Goal: Check status: Check status

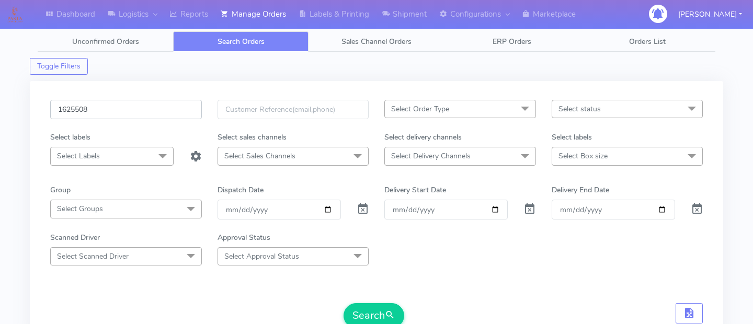
click at [137, 113] on input "1625508" at bounding box center [126, 109] width 152 height 19
paste input "1623874"
type input "1623874"
click at [371, 307] on button "Search" at bounding box center [373, 315] width 61 height 25
click at [452, 287] on form "1623874 Select Order Type Select All MEALS ATAVI One Off Pasta Club Gift Kit Ev…" at bounding box center [376, 214] width 652 height 228
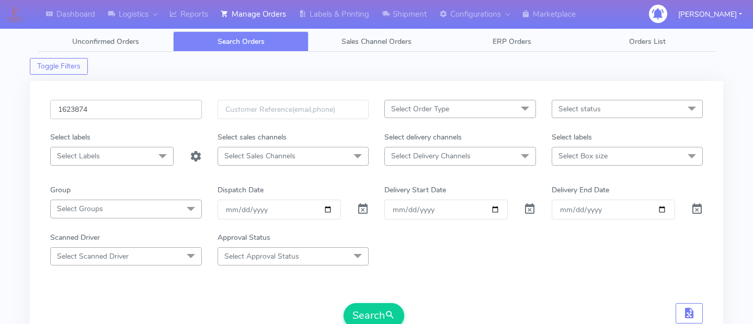
click at [131, 101] on input "1623874" at bounding box center [126, 109] width 152 height 19
paste input "1623262"
type input "1623262"
click at [377, 314] on button "Search" at bounding box center [373, 315] width 61 height 25
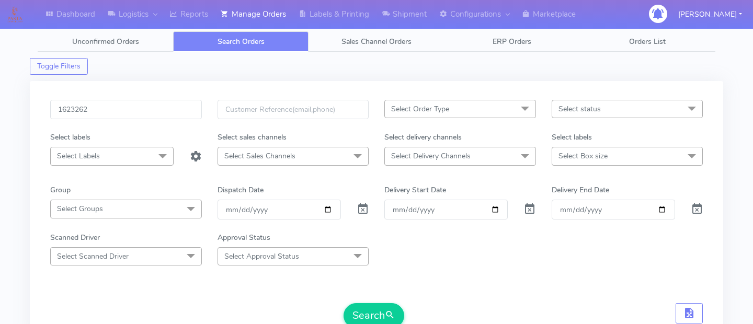
scroll to position [267, 0]
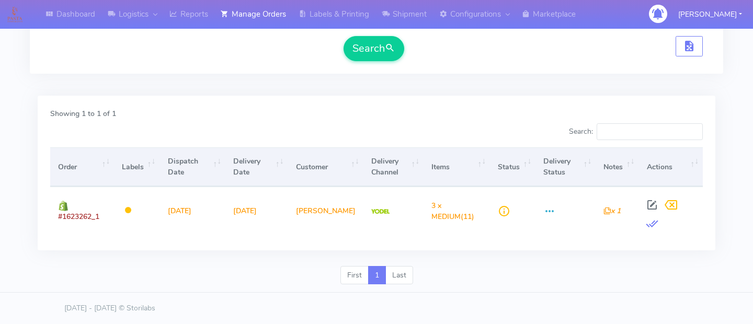
click at [405, 97] on div "Showing 1 to 1 of 1 Search: Order Labels Dispatch Date Delivery Date Customer D…" at bounding box center [376, 173] width 677 height 155
